Goal: Transaction & Acquisition: Purchase product/service

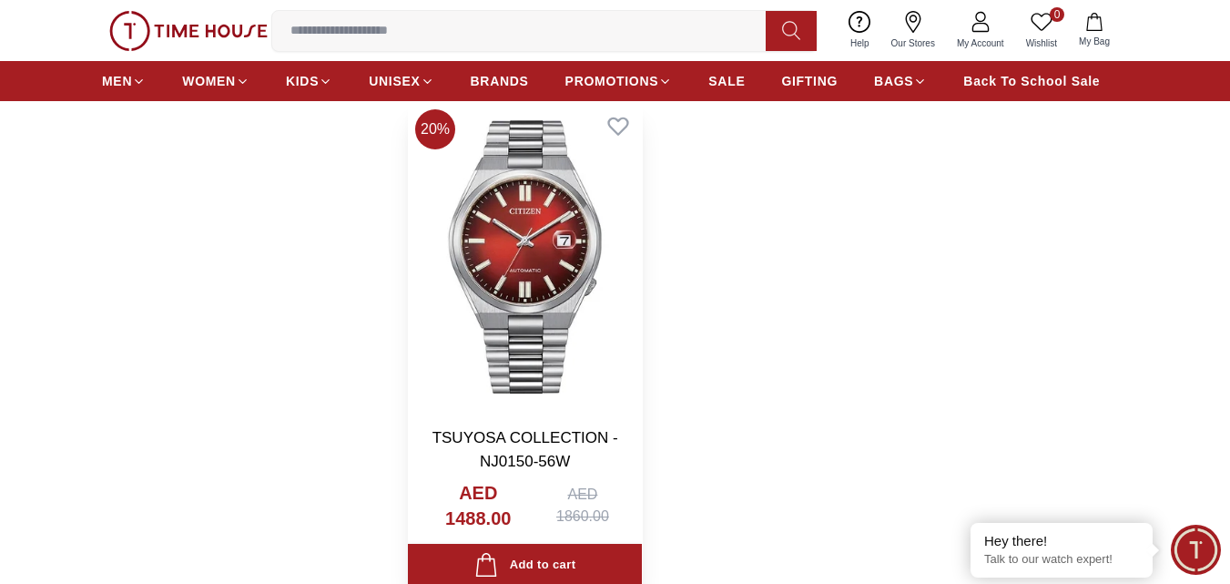
scroll to position [6648, 0]
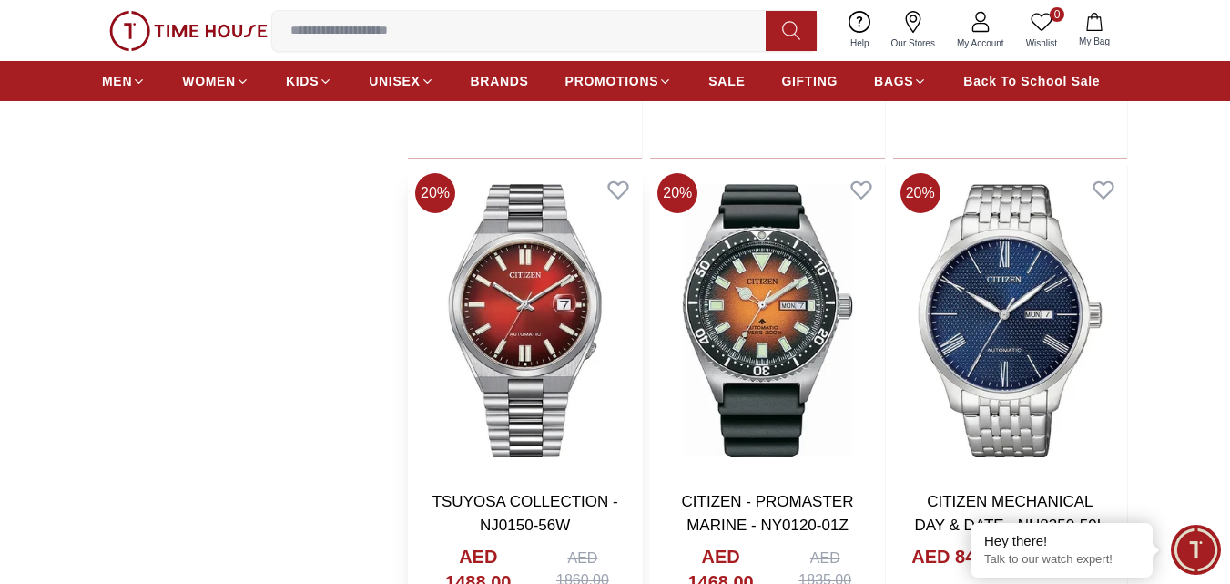
scroll to position [6375, 0]
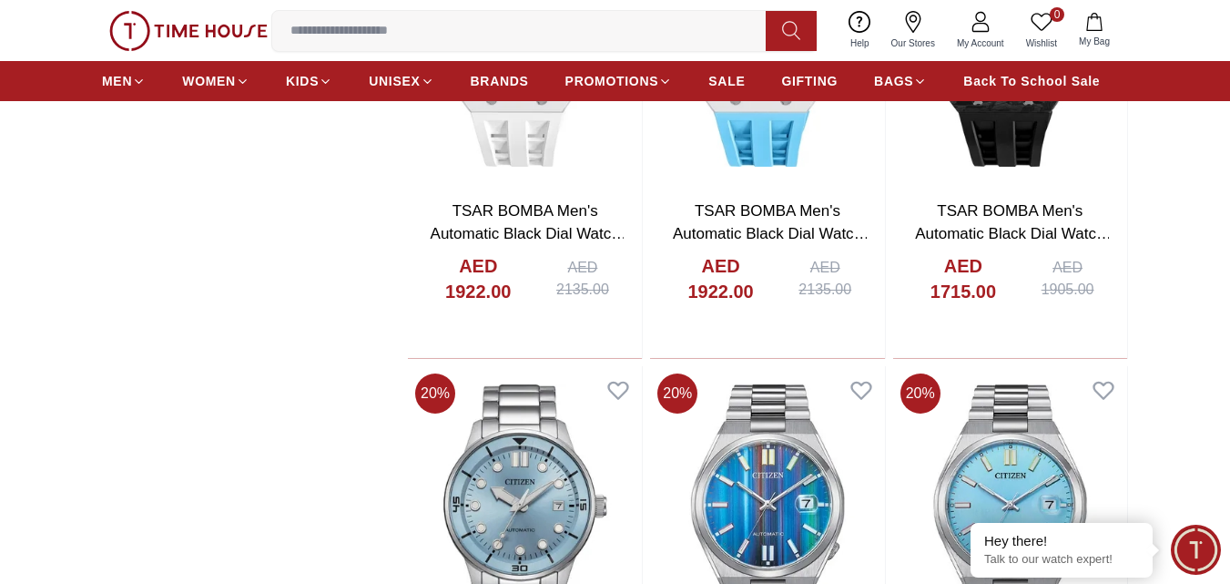
scroll to position [5373, 0]
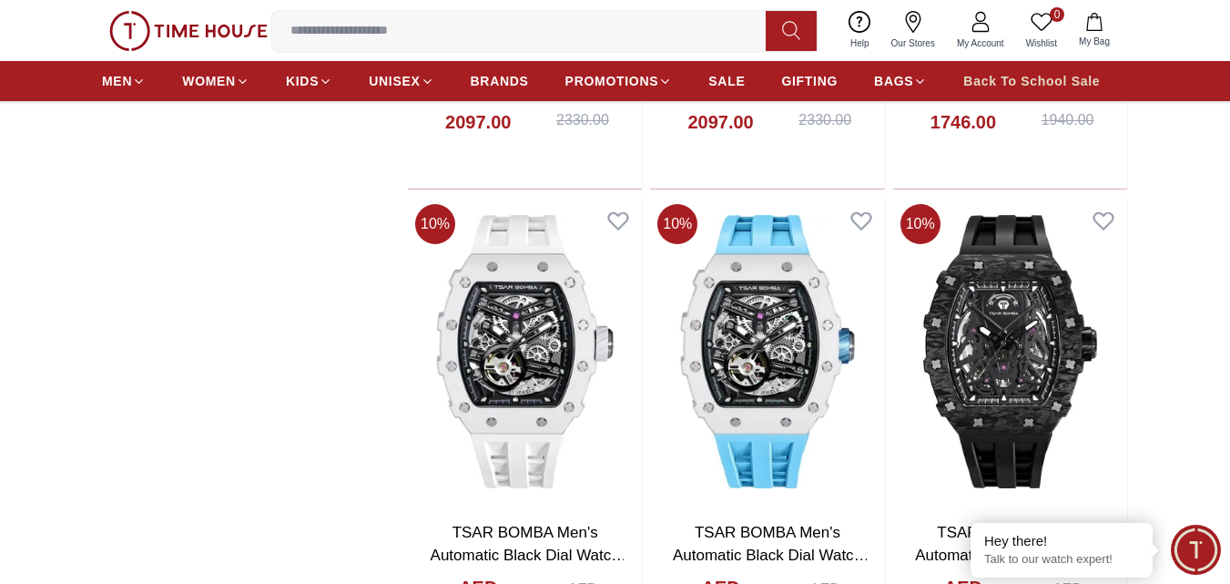
click at [1055, 82] on span "Back To School Sale" at bounding box center [1031, 81] width 137 height 18
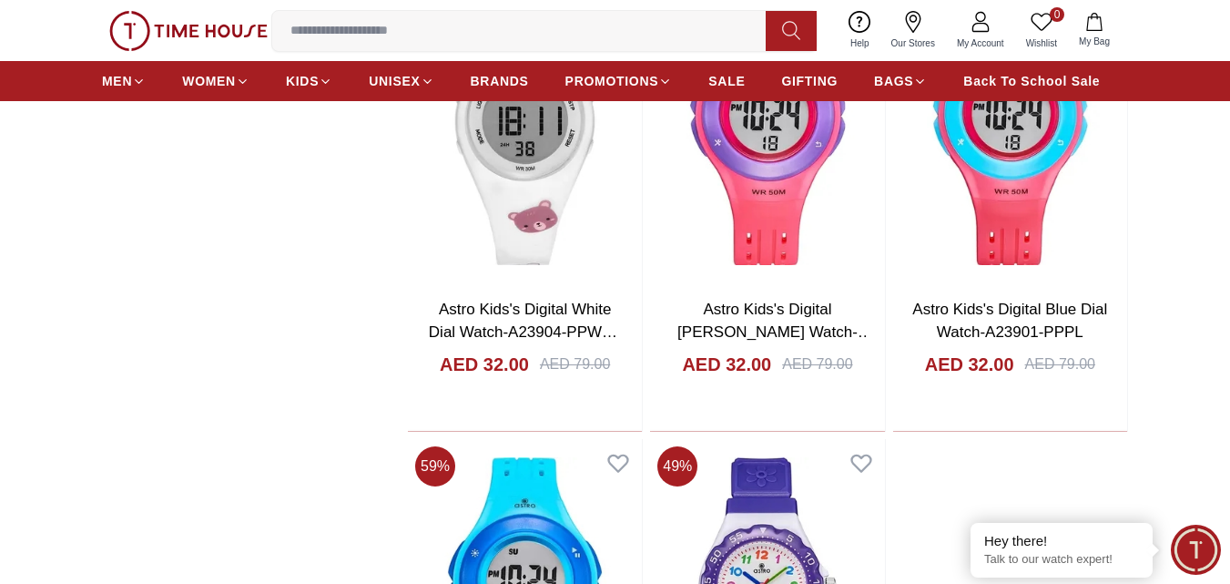
scroll to position [3005, 0]
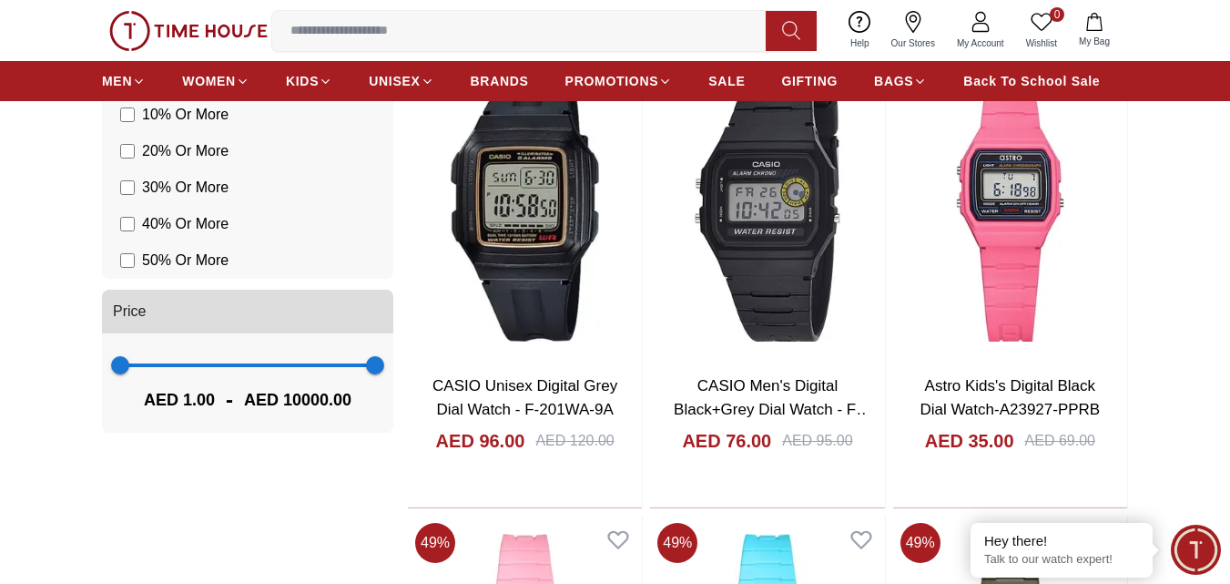
scroll to position [1366, 0]
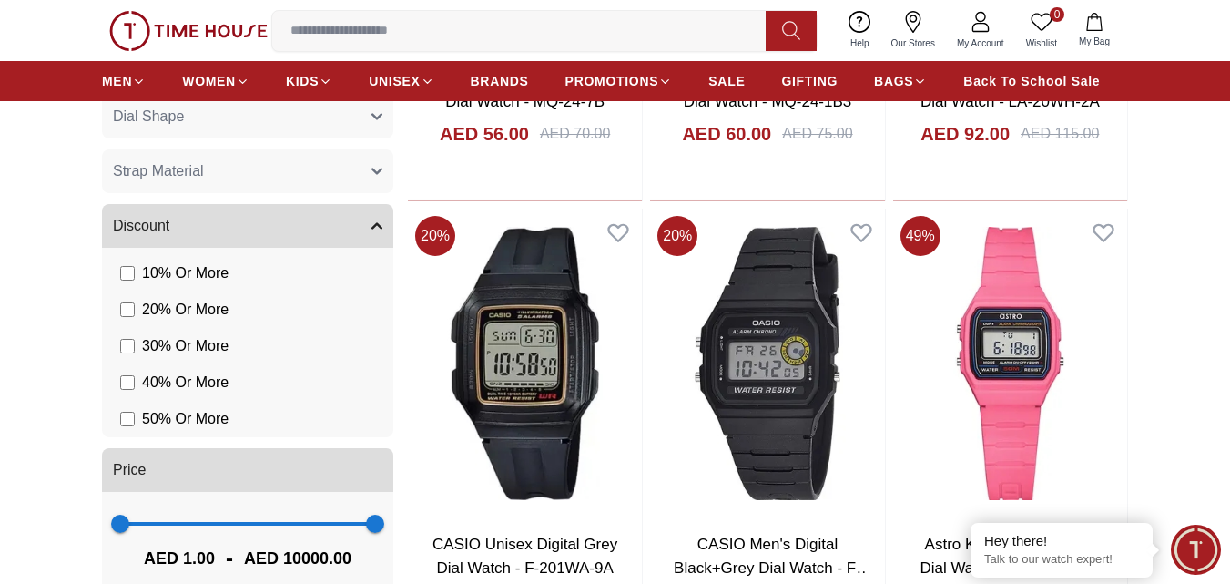
click at [1023, 321] on img at bounding box center [1010, 364] width 234 height 310
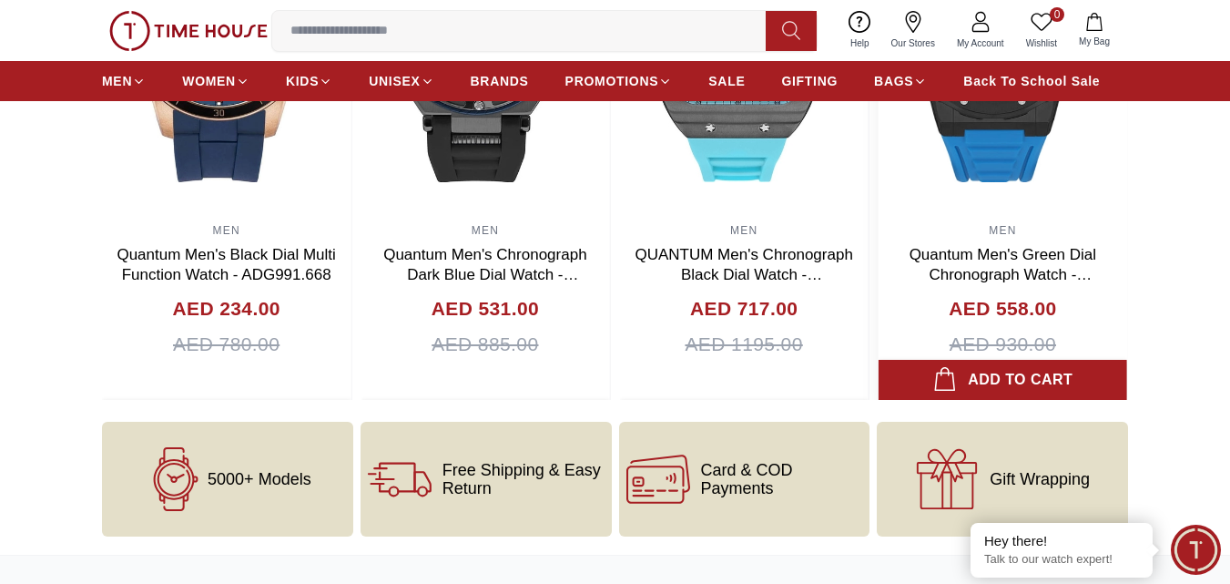
scroll to position [2277, 0]
